Goal: Task Accomplishment & Management: Complete application form

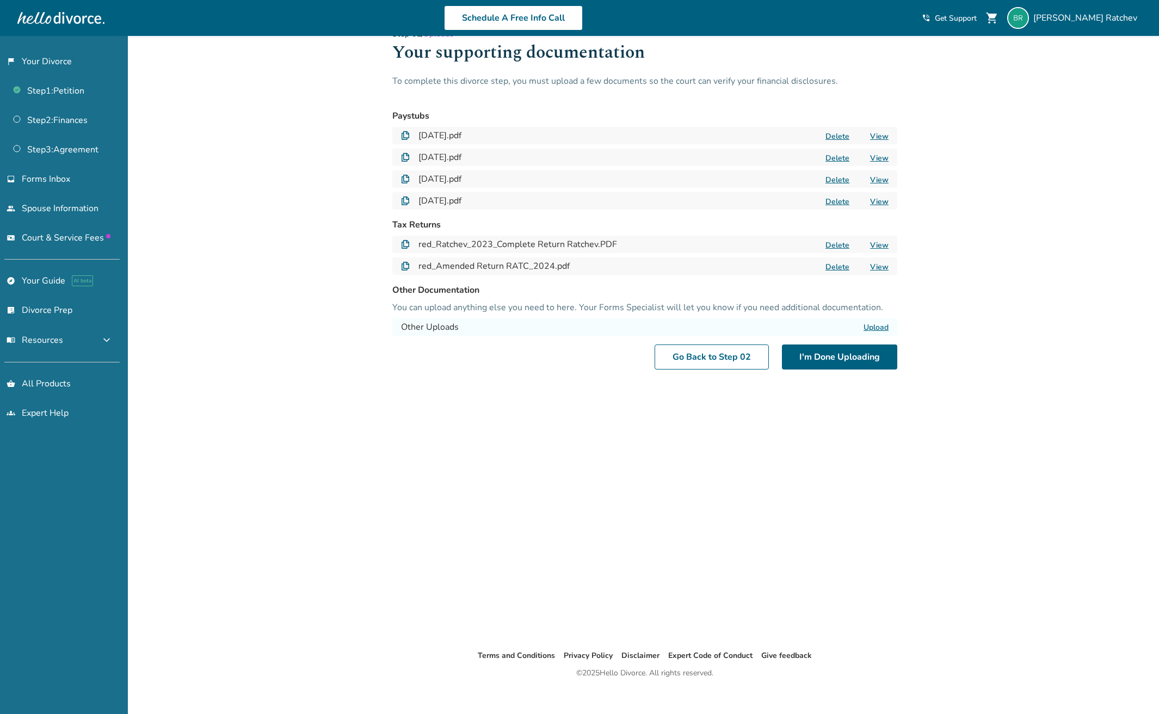
scroll to position [27, 0]
click at [874, 321] on label "Upload" at bounding box center [876, 325] width 25 height 10
click at [0, 0] on input "Upload" at bounding box center [0, 0] width 0 height 0
click at [879, 326] on label "Upload" at bounding box center [876, 325] width 25 height 10
click at [0, 0] on input "Upload" at bounding box center [0, 0] width 0 height 0
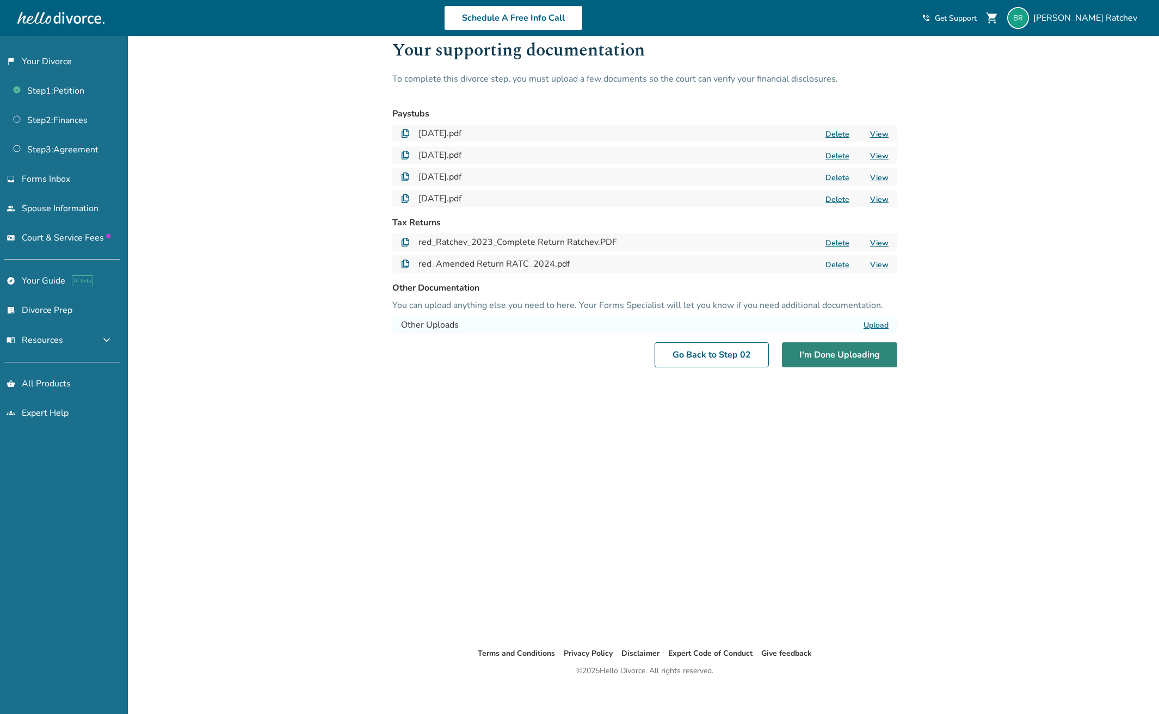
click at [836, 355] on button "I'm Done Uploading" at bounding box center [839, 354] width 115 height 25
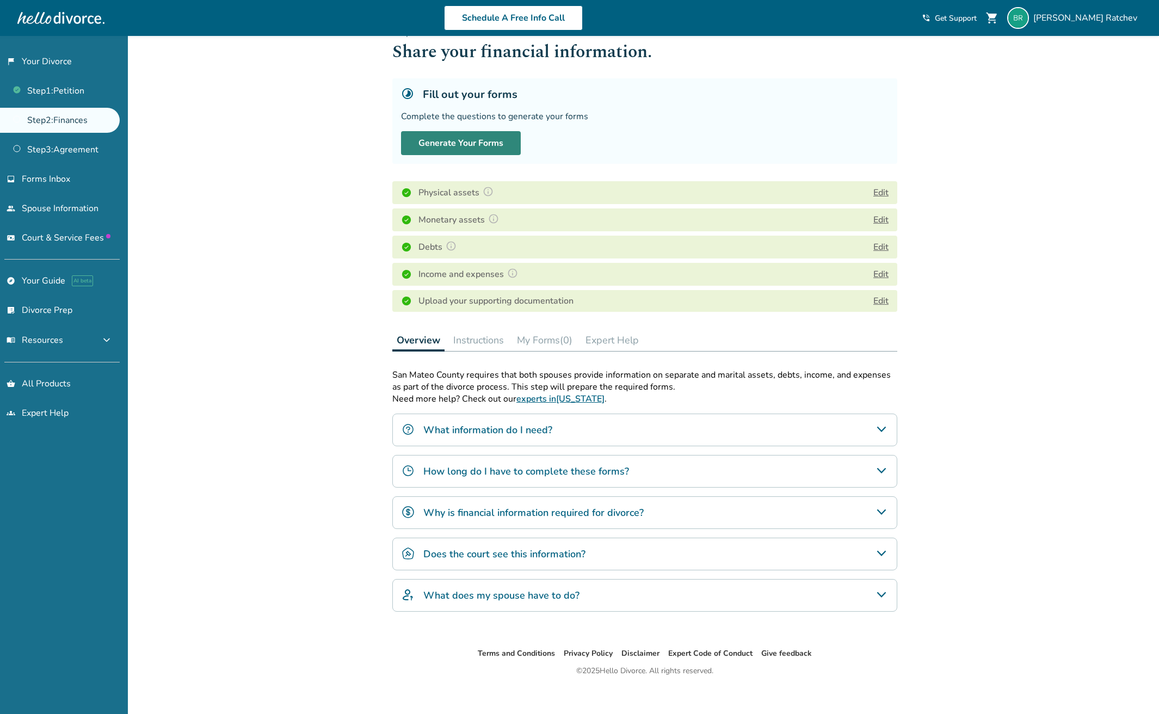
click at [484, 149] on button "Generate Your Forms" at bounding box center [461, 143] width 120 height 24
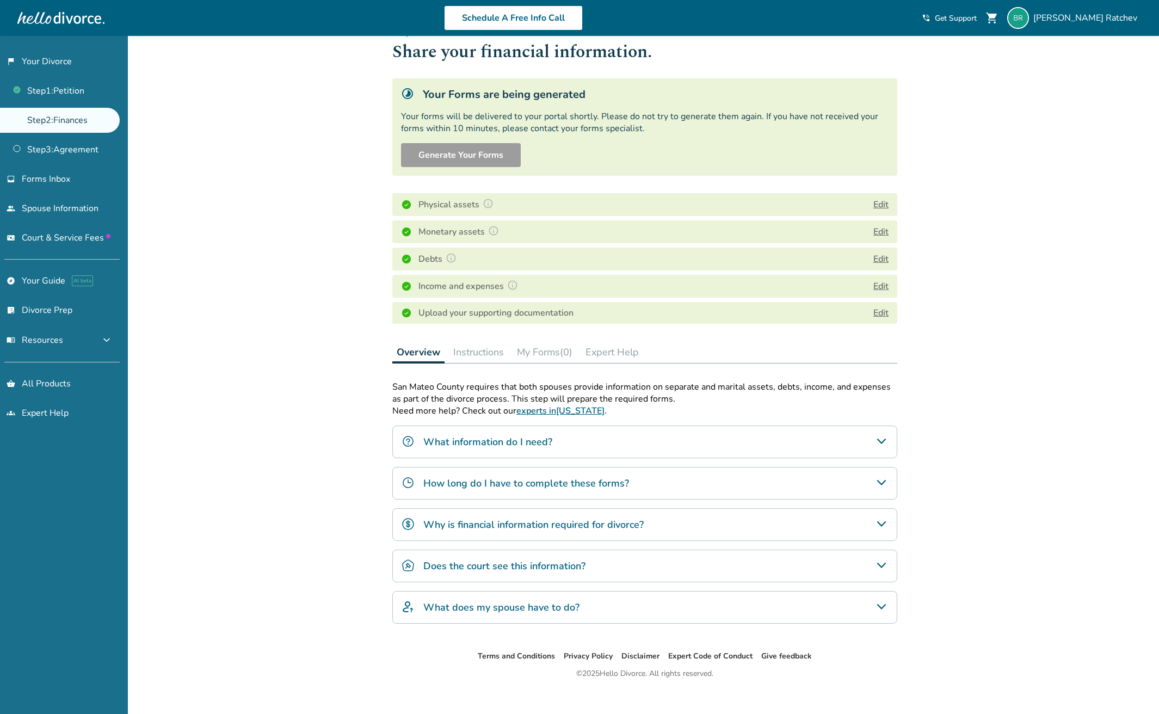
click at [617, 441] on div "What information do I need?" at bounding box center [644, 442] width 505 height 33
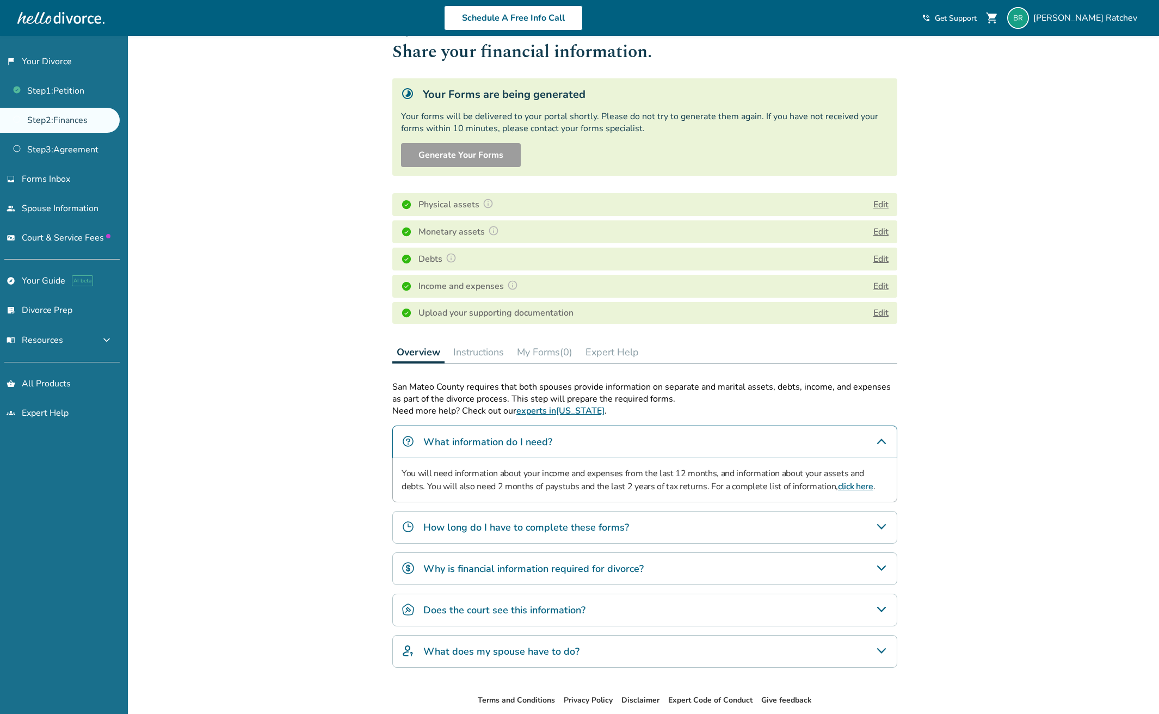
click at [601, 529] on h4 "How long do I have to complete these forms?" at bounding box center [526, 527] width 206 height 14
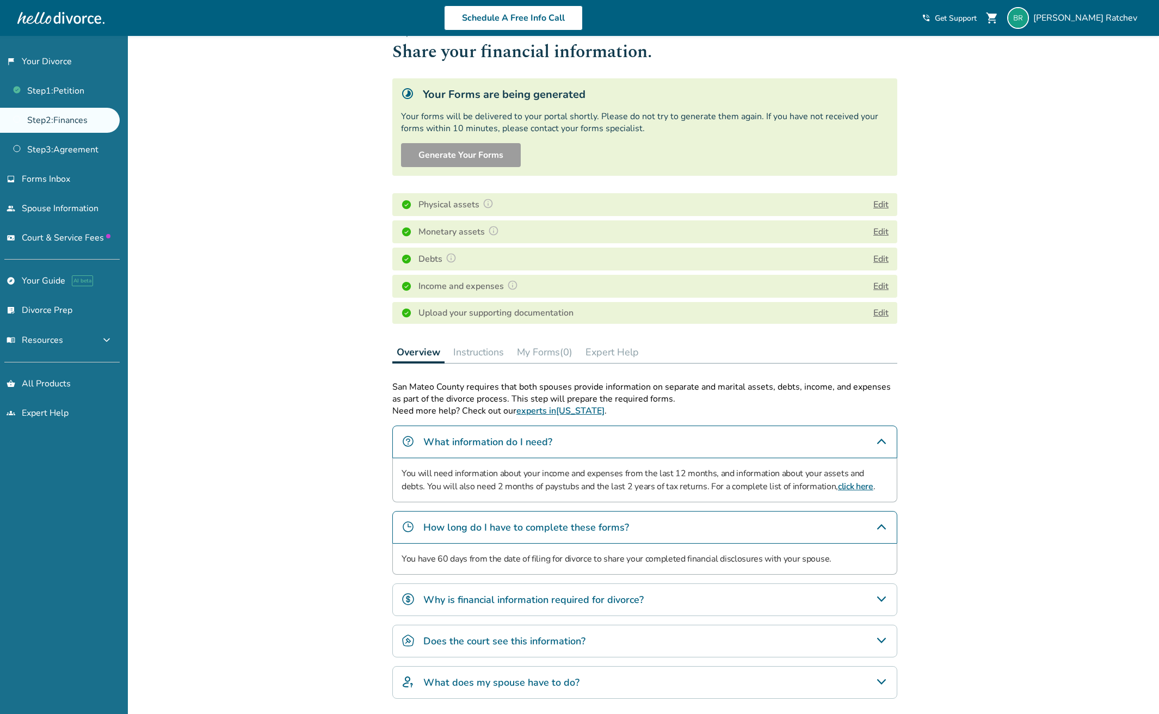
click at [552, 604] on h4 "Why is financial information required for divorce?" at bounding box center [533, 600] width 220 height 14
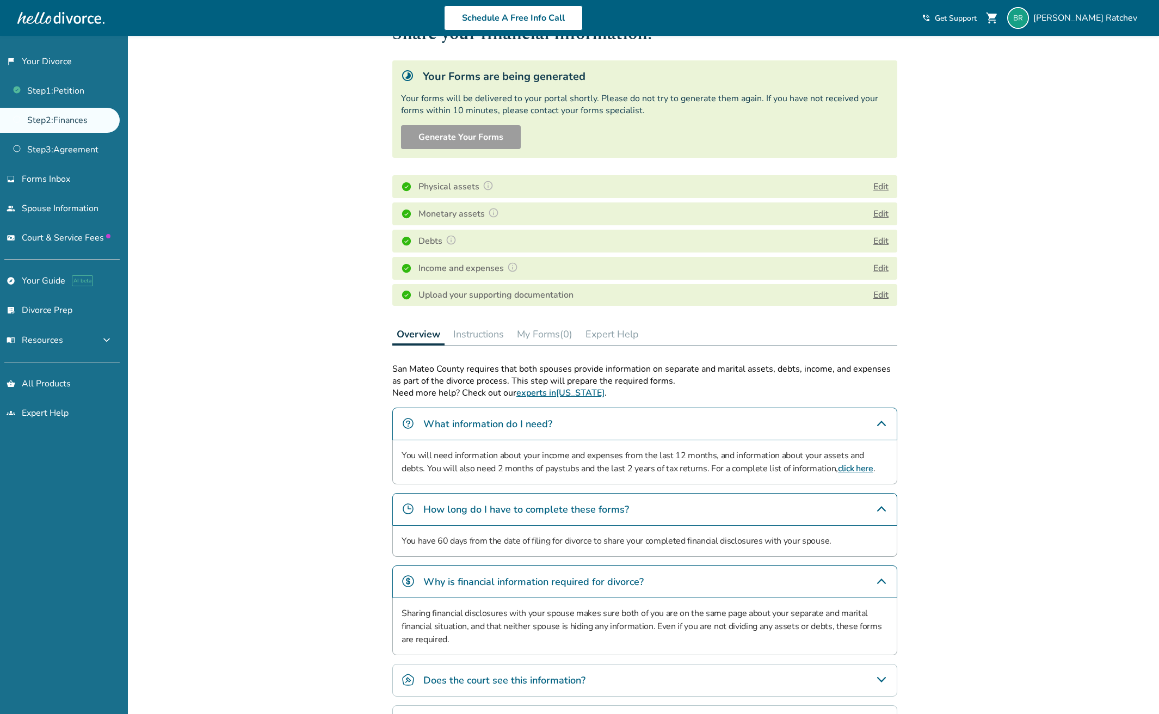
scroll to position [128, 0]
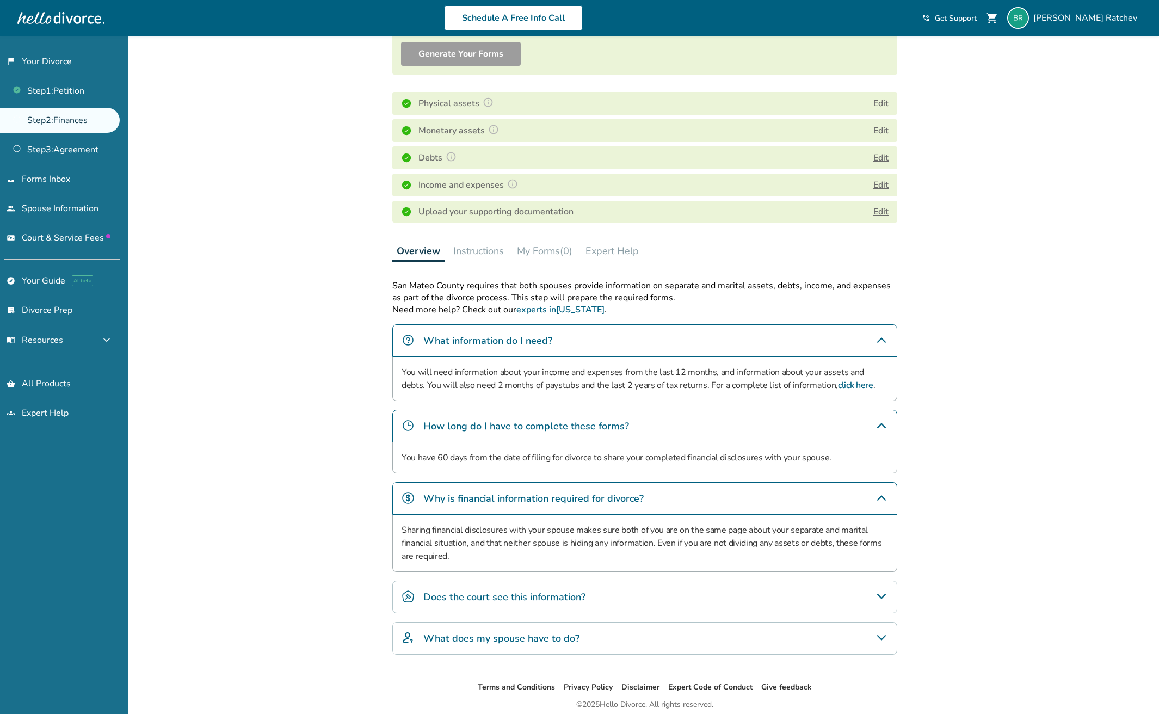
click at [550, 596] on h4 "Does the court see this information?" at bounding box center [504, 597] width 162 height 14
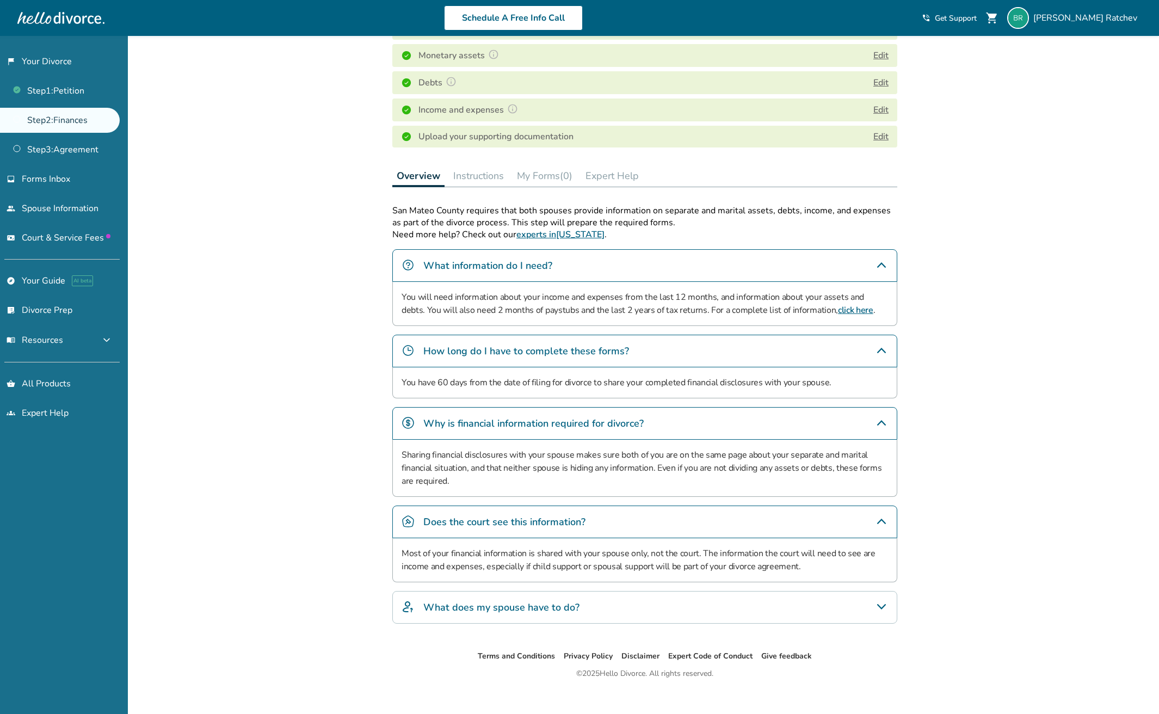
scroll to position [216, 0]
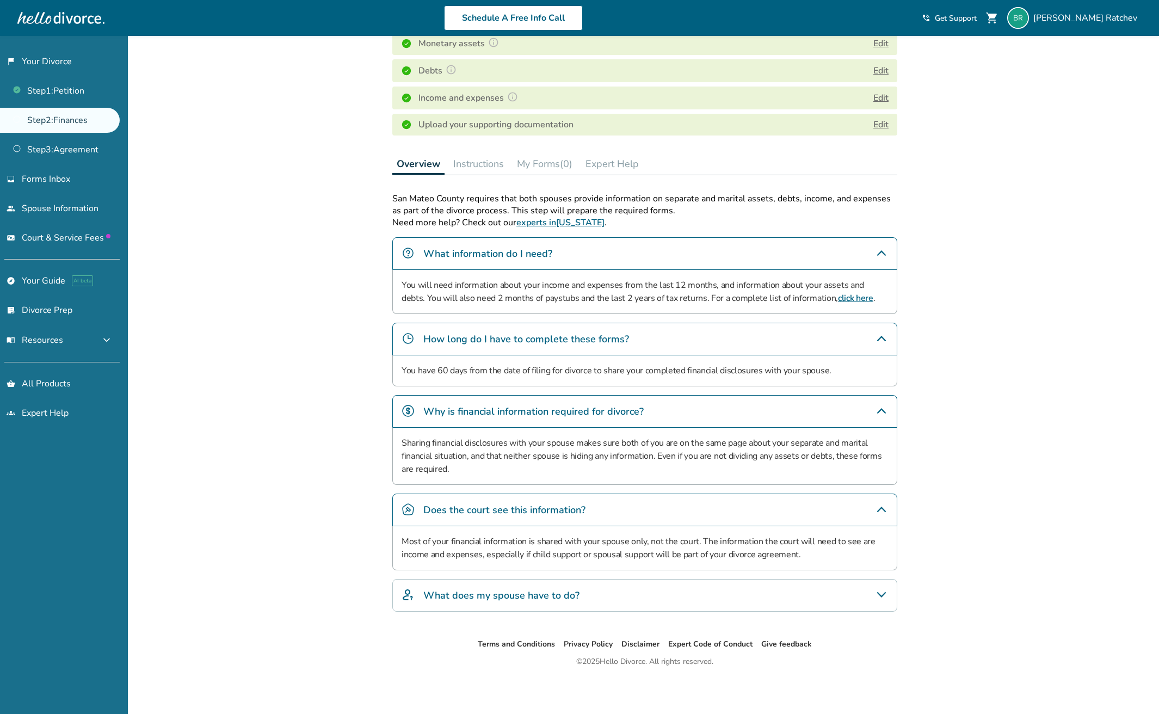
click at [550, 601] on h4 "What does my spouse have to do?" at bounding box center [501, 595] width 156 height 14
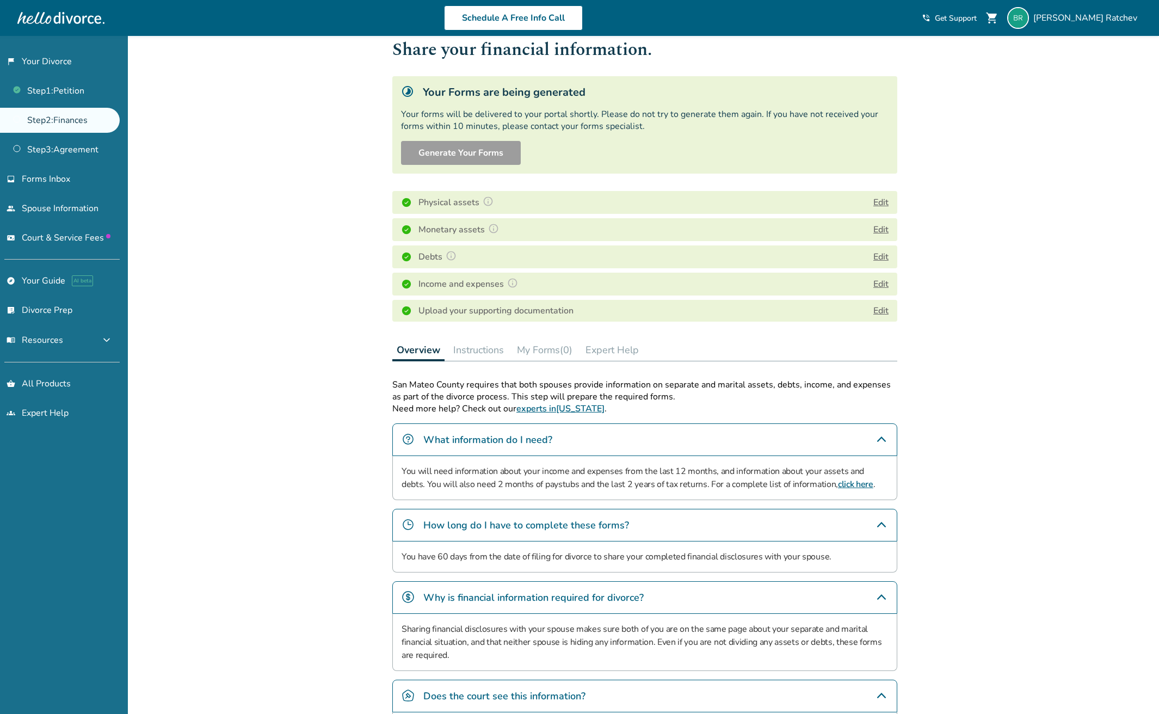
scroll to position [0, 0]
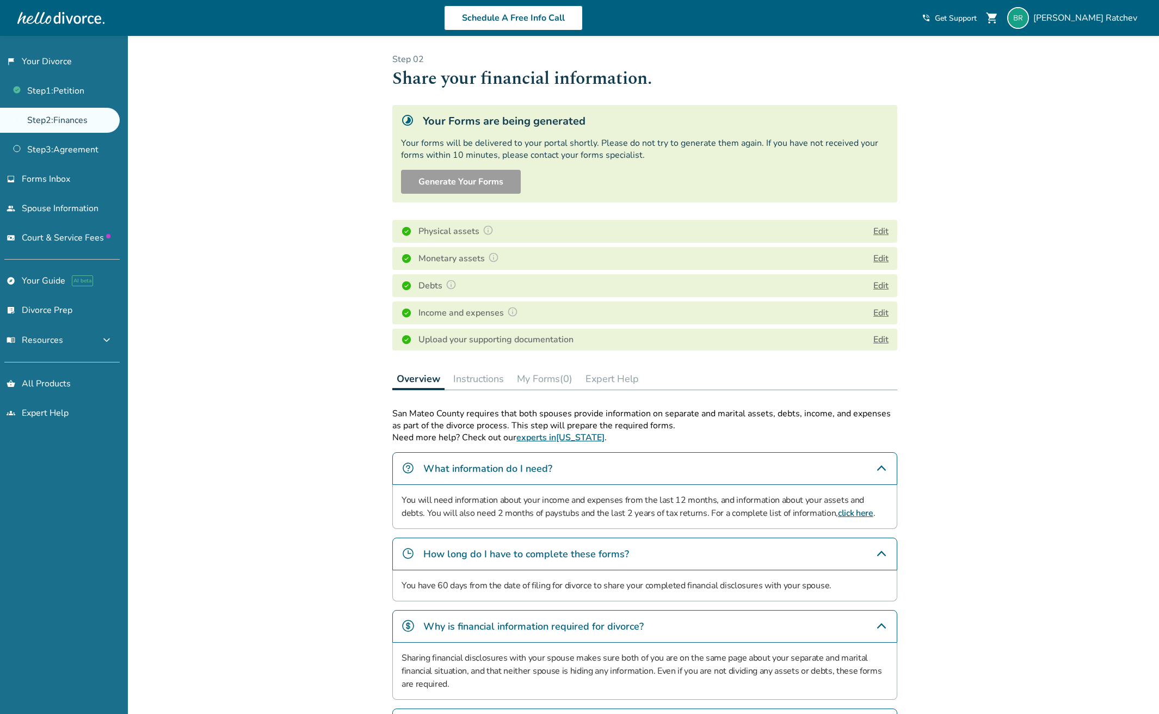
click at [884, 230] on button "Edit" at bounding box center [881, 231] width 15 height 13
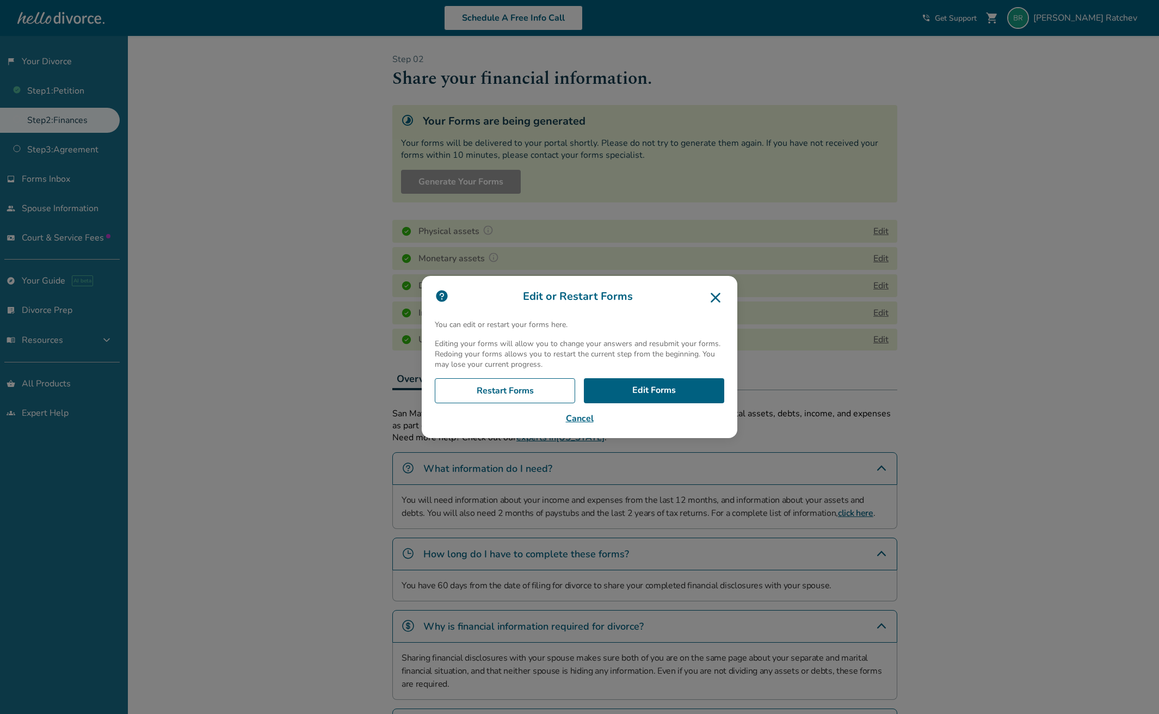
click at [587, 421] on button "Cancel" at bounding box center [580, 418] width 290 height 13
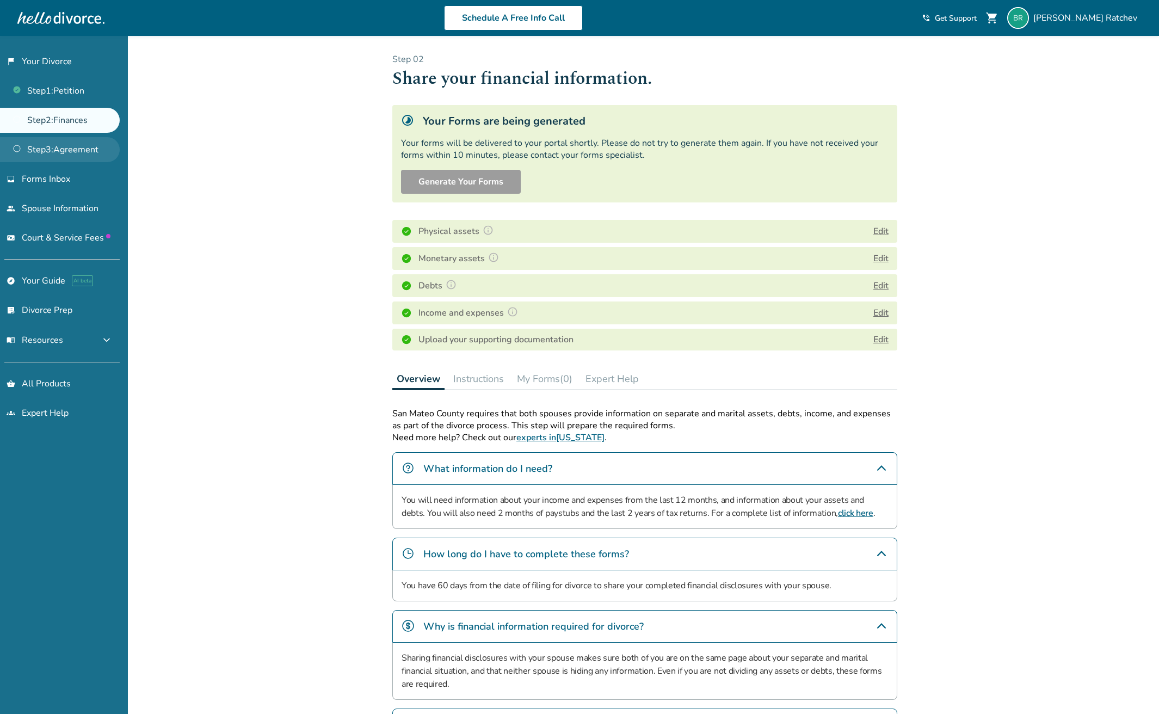
click at [56, 150] on link "Step 3 : Agreement" at bounding box center [60, 149] width 120 height 25
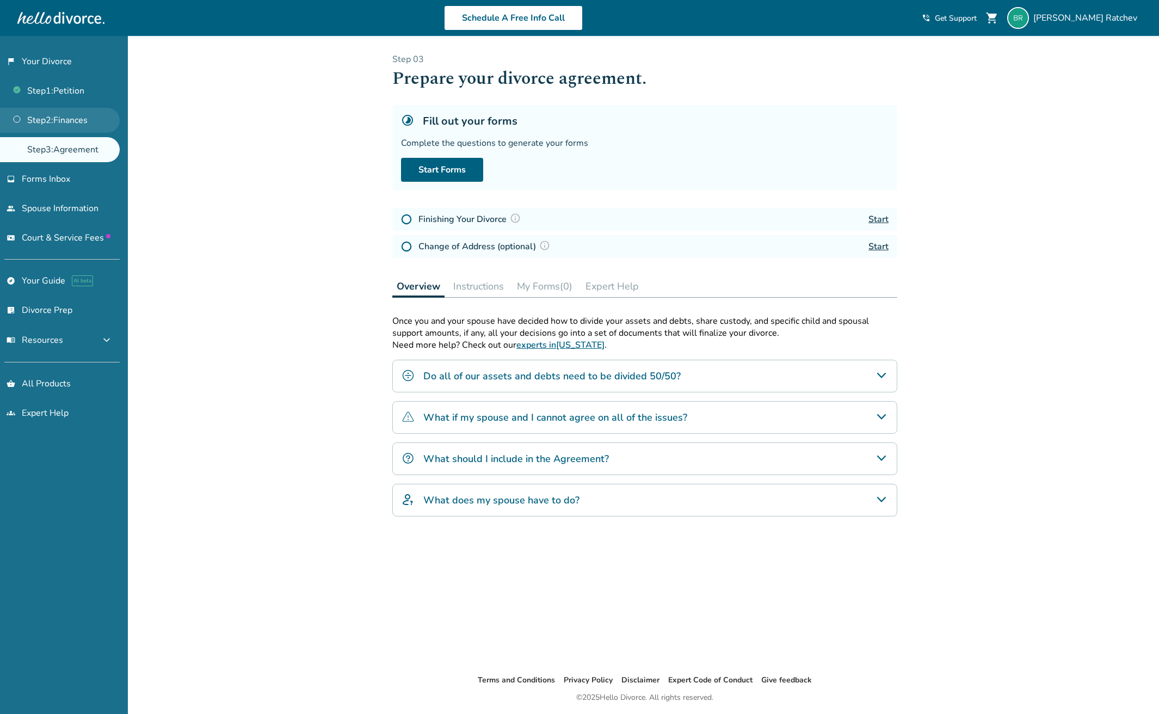
click at [60, 123] on link "Step 2 : Finances" at bounding box center [60, 120] width 120 height 25
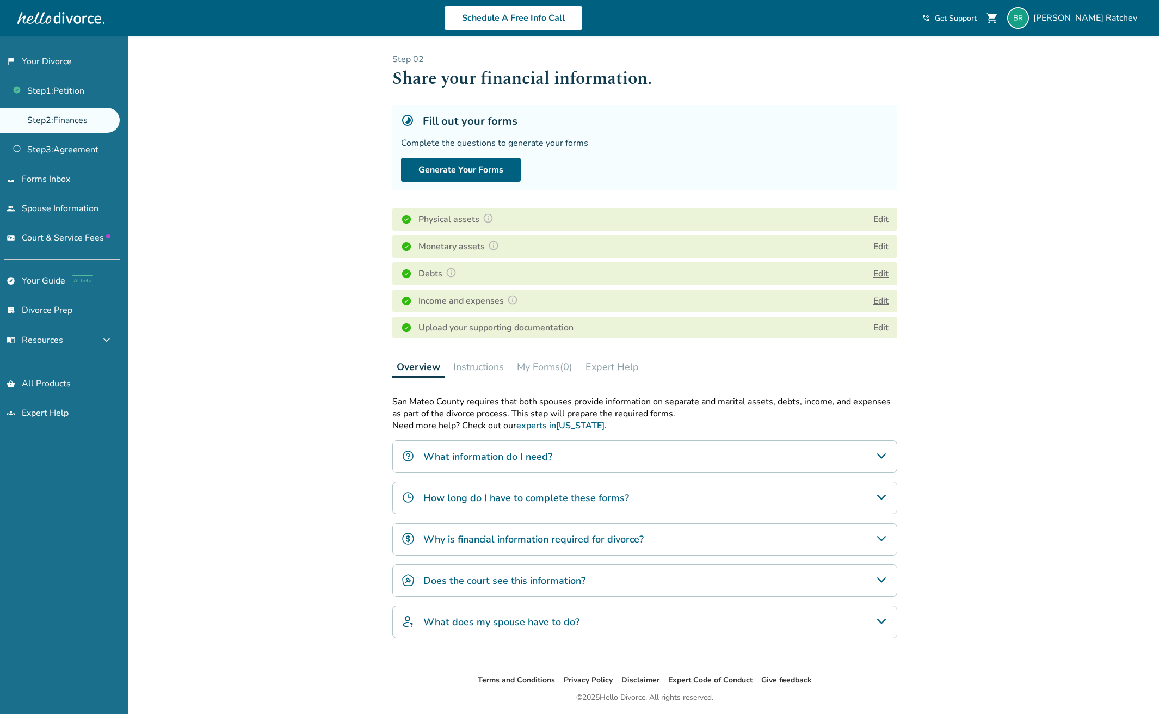
click at [463, 366] on button "Instructions" at bounding box center [478, 367] width 59 height 22
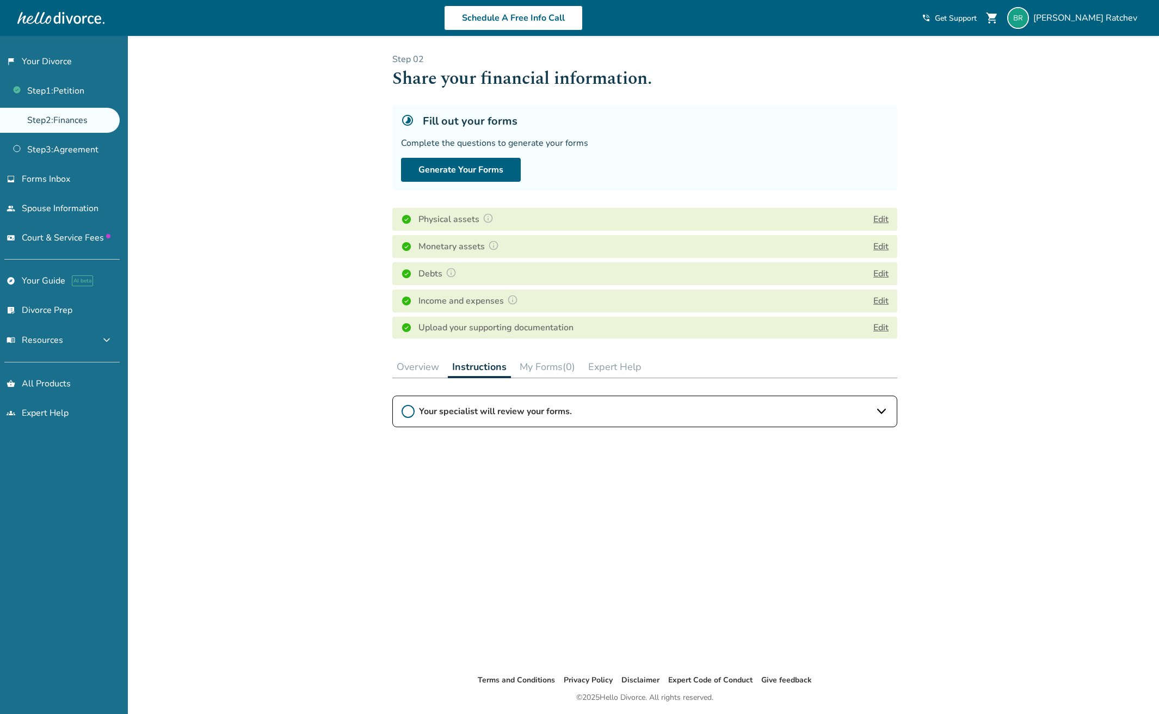
click at [551, 374] on button "My Forms (0)" at bounding box center [547, 367] width 64 height 22
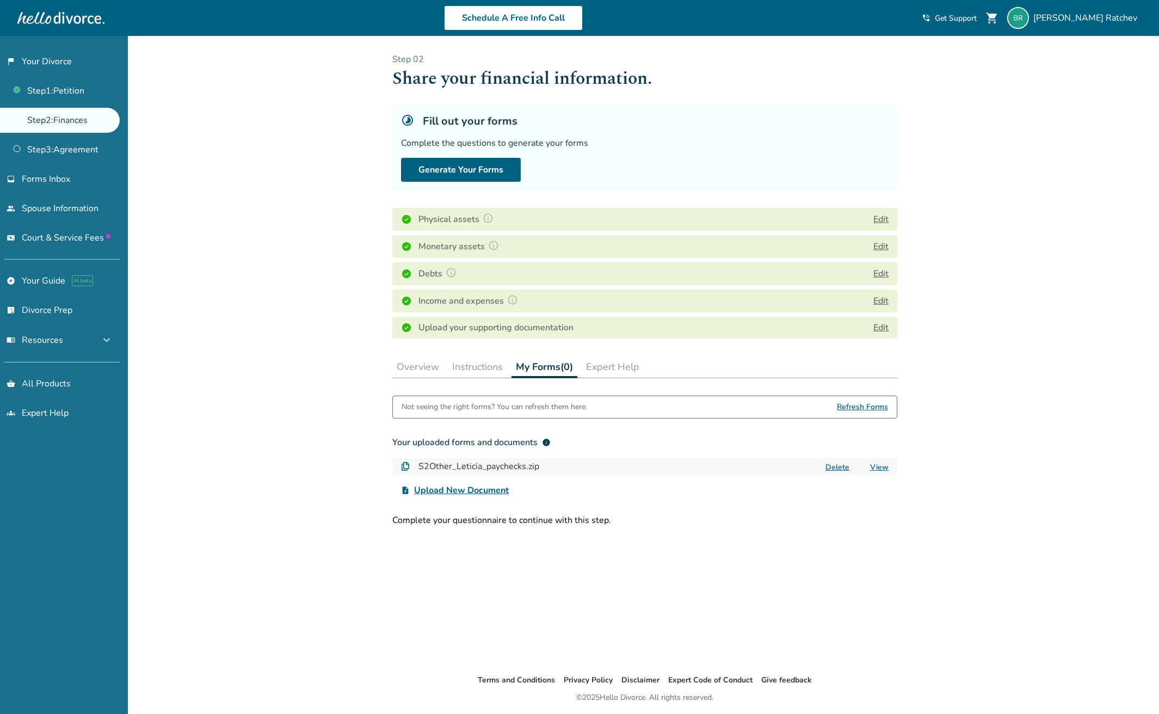
click at [618, 370] on button "Expert Help" at bounding box center [613, 367] width 62 height 22
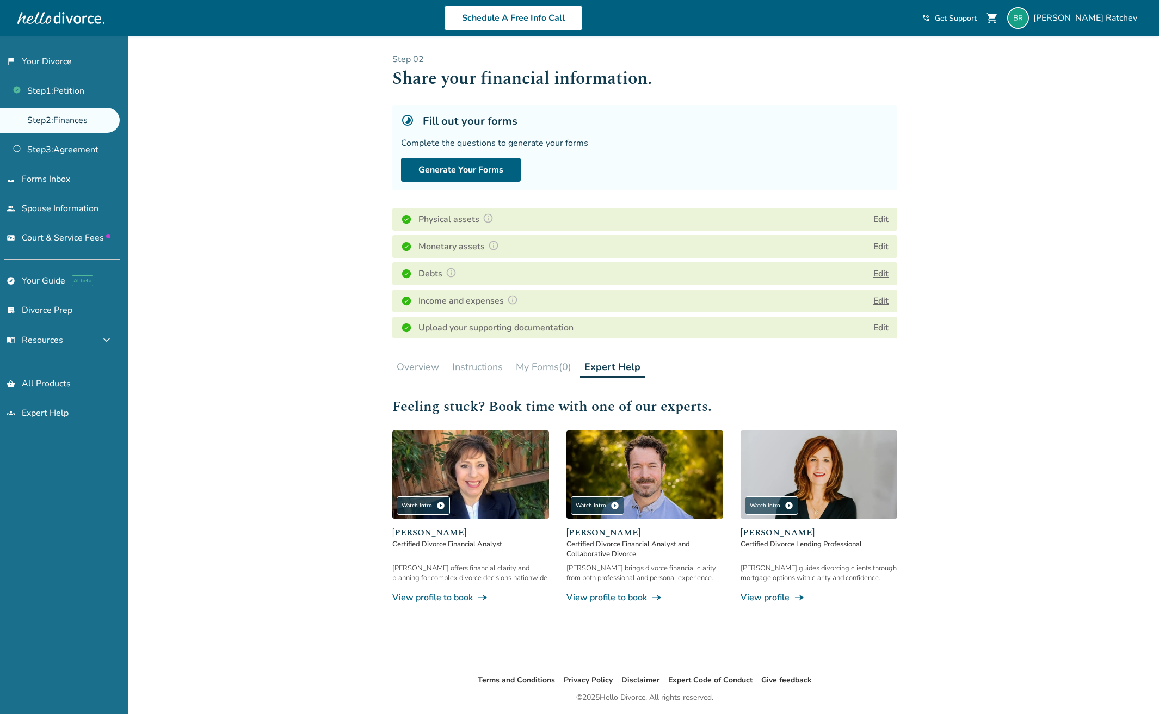
click at [427, 372] on button "Overview" at bounding box center [417, 367] width 51 height 22
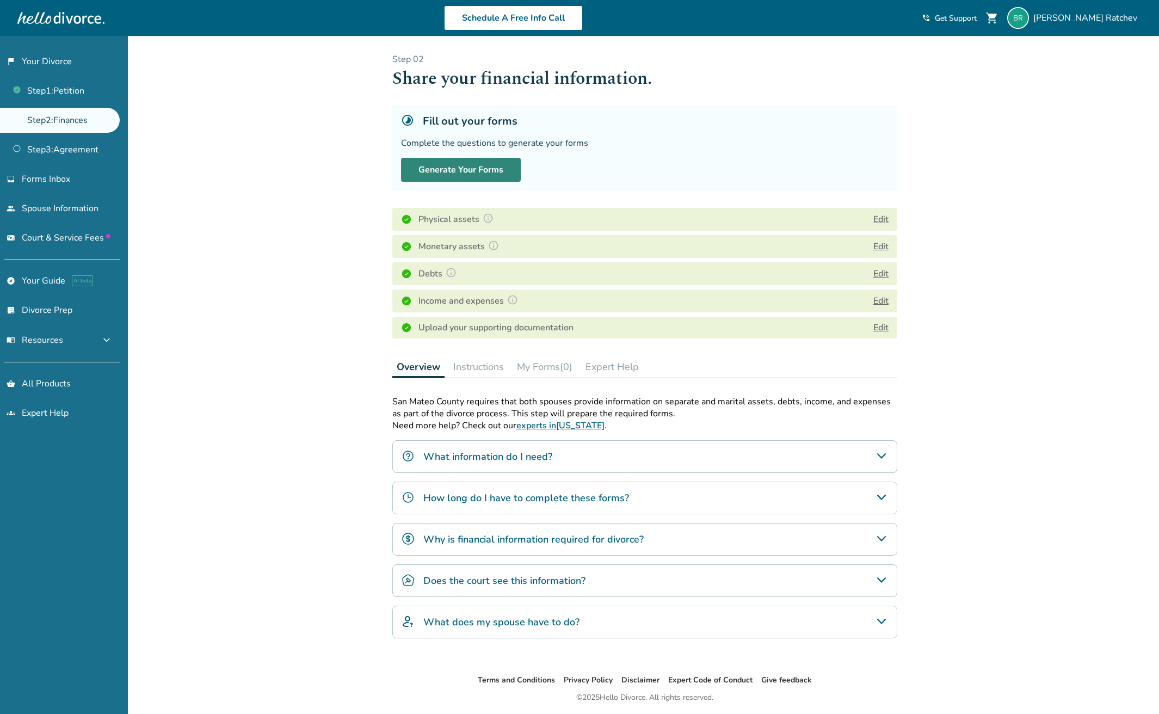
click at [451, 166] on button "Generate Your Forms" at bounding box center [461, 170] width 120 height 24
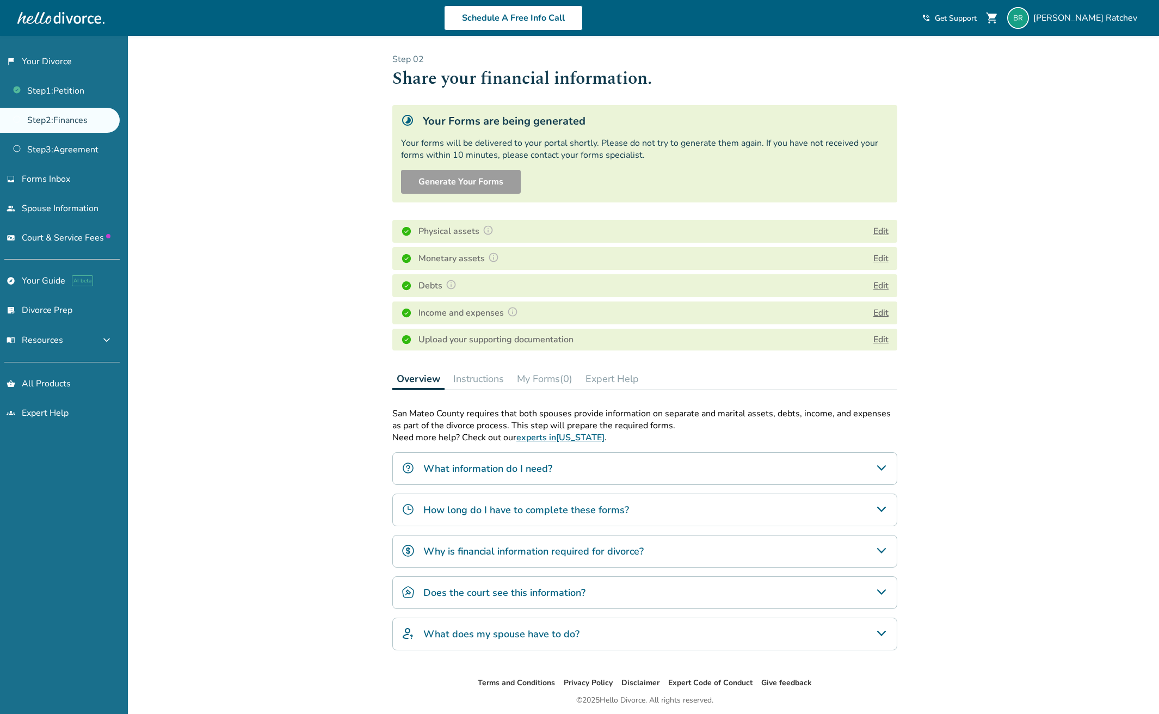
click at [488, 230] on img at bounding box center [488, 230] width 11 height 11
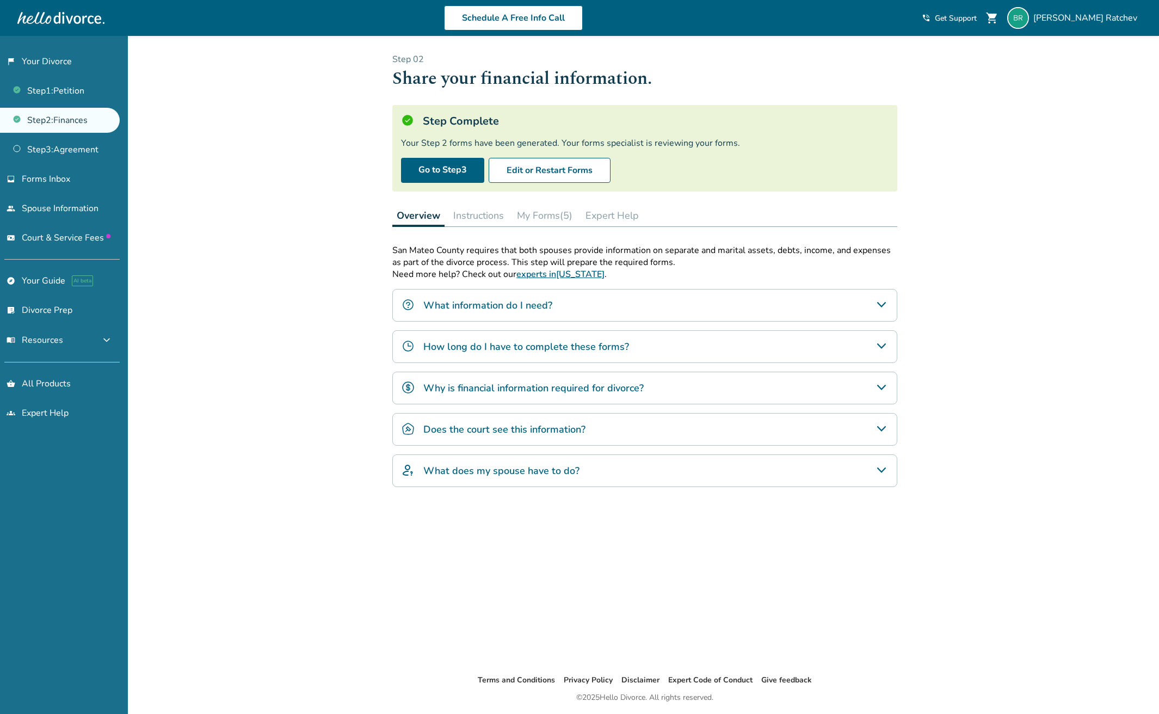
click at [527, 217] on button "My Forms (5)" at bounding box center [545, 216] width 64 height 22
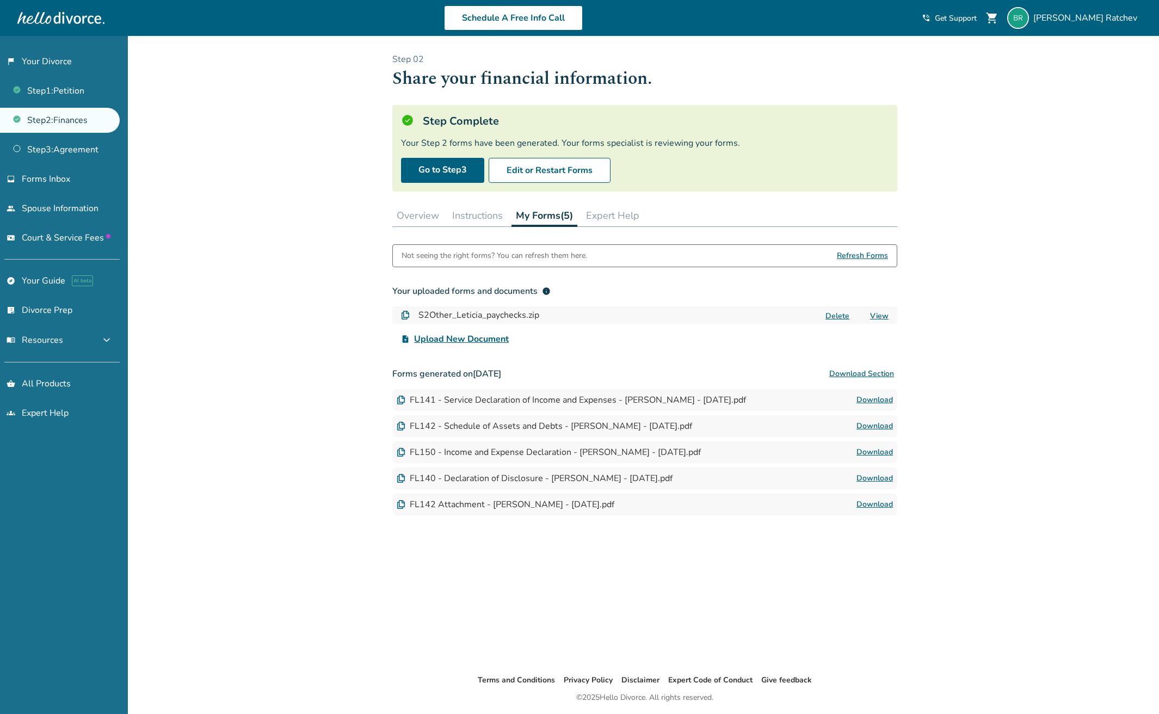
click at [875, 396] on link "Download" at bounding box center [875, 400] width 36 height 13
click at [873, 425] on link "Download" at bounding box center [875, 426] width 36 height 13
click at [874, 450] on link "Download" at bounding box center [875, 452] width 36 height 13
click at [876, 478] on link "Download" at bounding box center [875, 478] width 36 height 13
click at [875, 503] on link "Download" at bounding box center [875, 504] width 36 height 13
